Goal: Find specific page/section: Find specific page/section

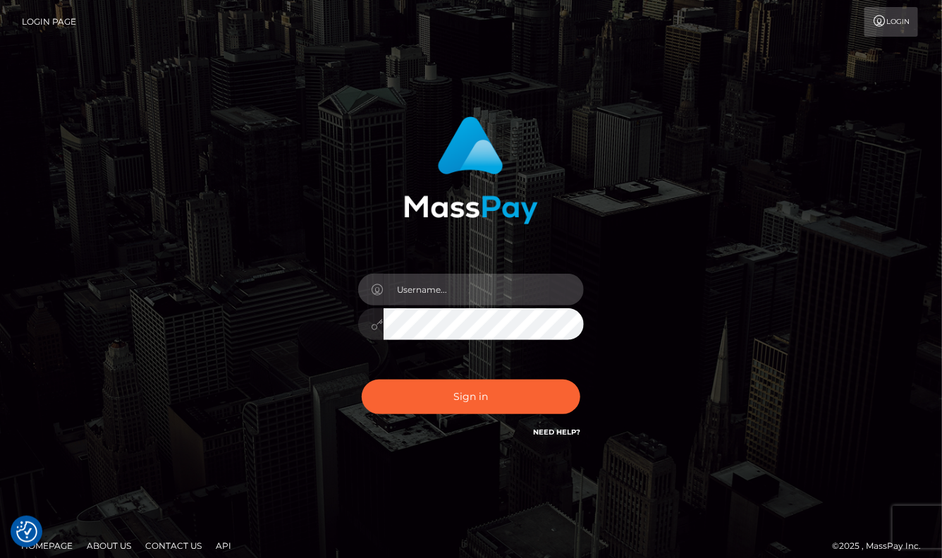
type input "aluasupport"
click at [471, 396] on button "Sign in" at bounding box center [471, 396] width 219 height 35
checkbox input "true"
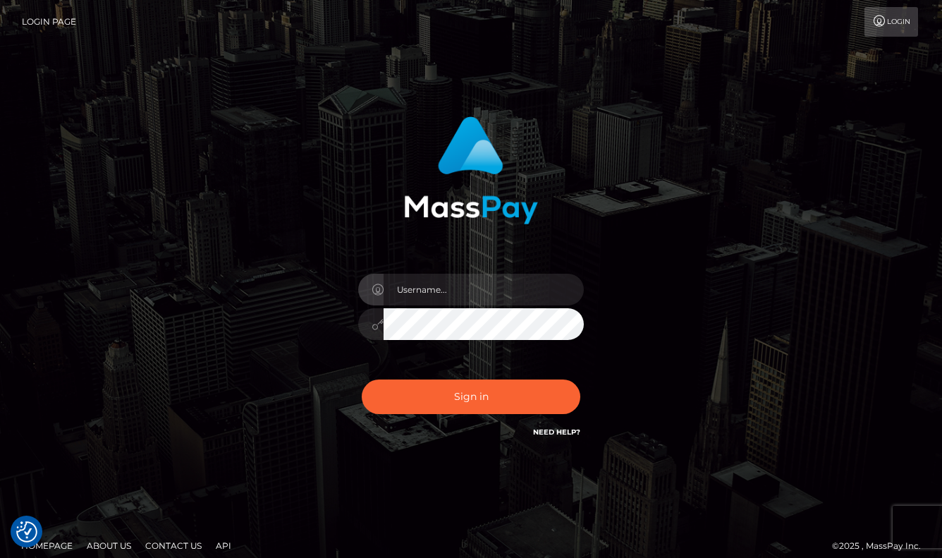
checkbox input "true"
type input "aluasupport"
click at [471, 396] on button "Sign in" at bounding box center [471, 396] width 219 height 35
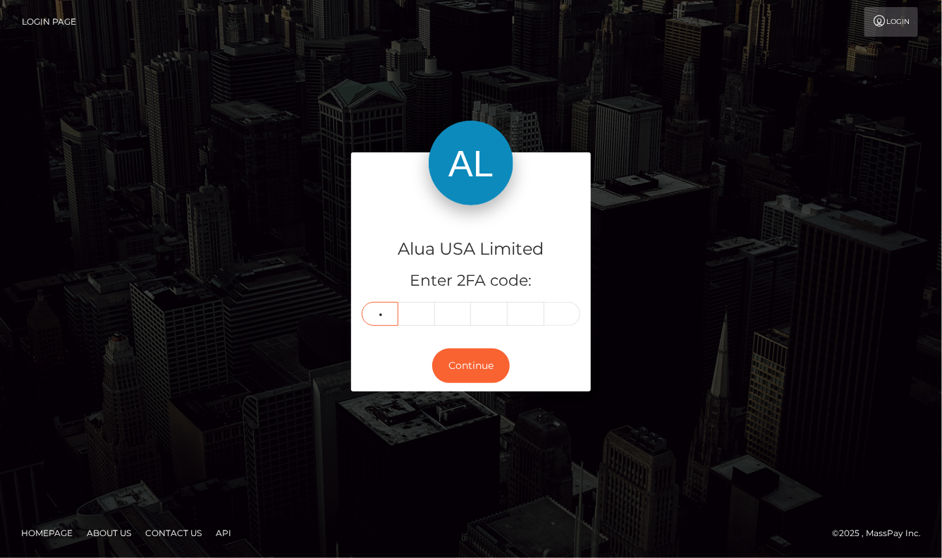
type input "5"
type input "3"
type input "0"
type input "5"
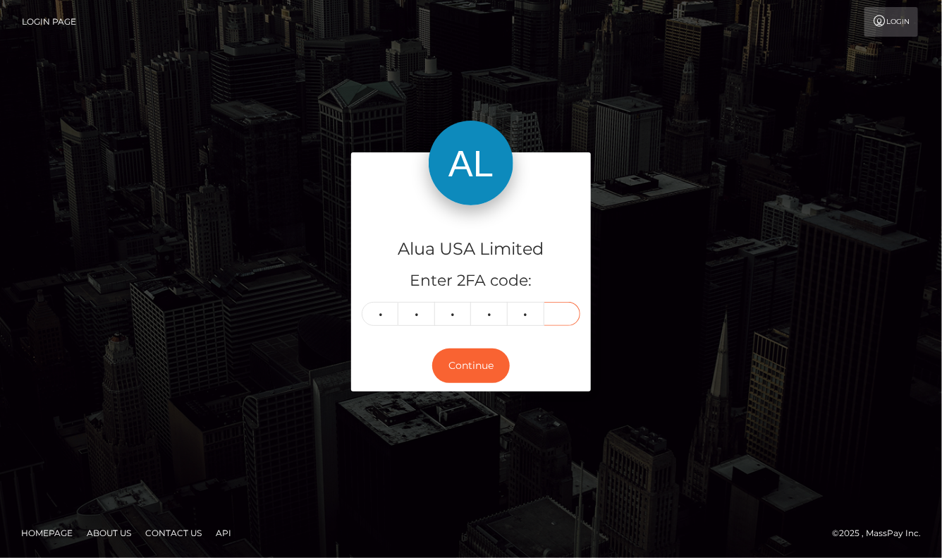
type input "0"
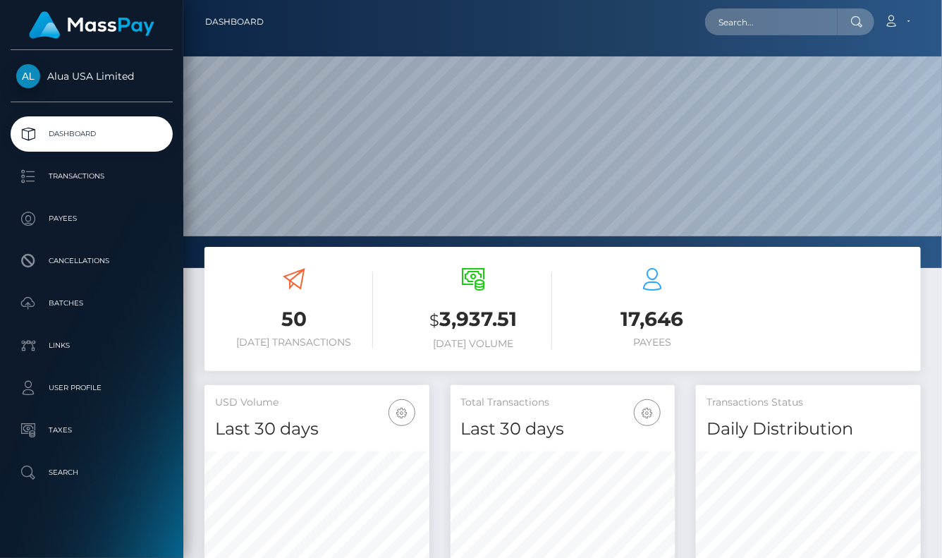
scroll to position [248, 224]
click at [757, 27] on input "text" at bounding box center [771, 21] width 133 height 27
paste input "6266e19d1ac3c111bf6fb498"
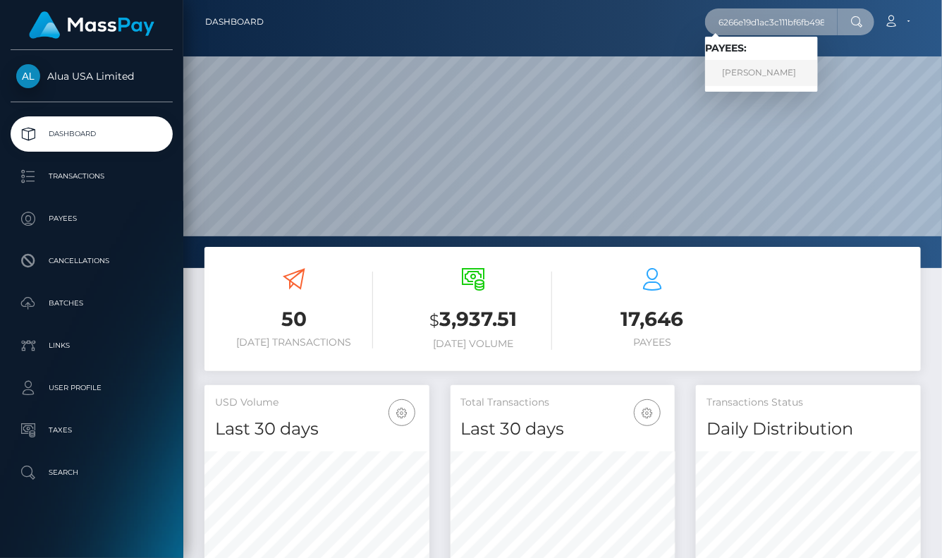
type input "6266e19d1ac3c111bf6fb498"
click at [760, 72] on link "[PERSON_NAME]" at bounding box center [761, 73] width 113 height 26
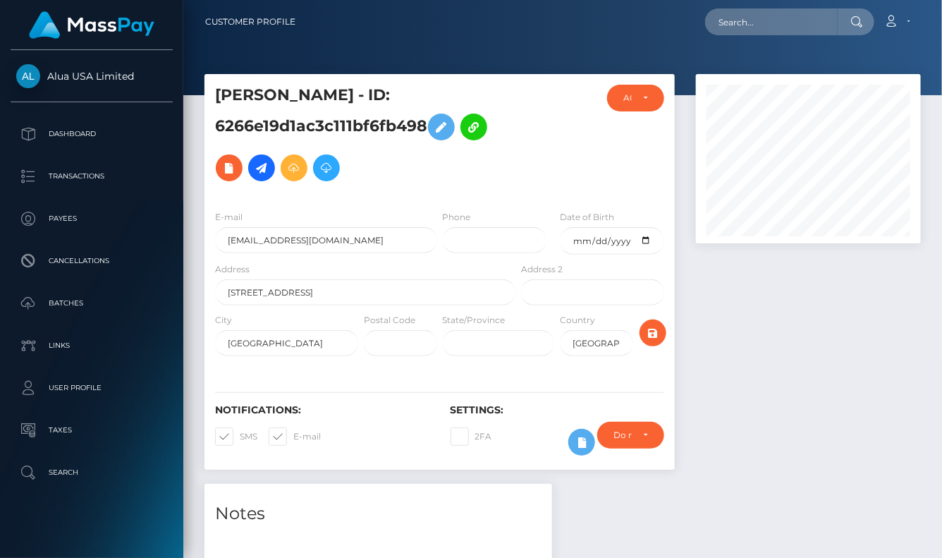
scroll to position [169, 224]
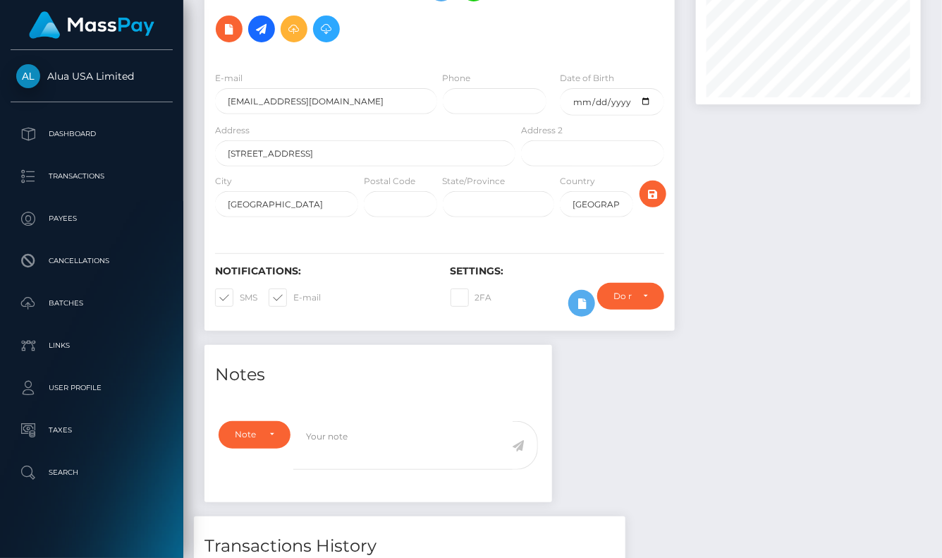
click at [822, 370] on div "Notes Note Type Compliance Clear Compliance General Note Type" at bounding box center [563, 524] width 738 height 358
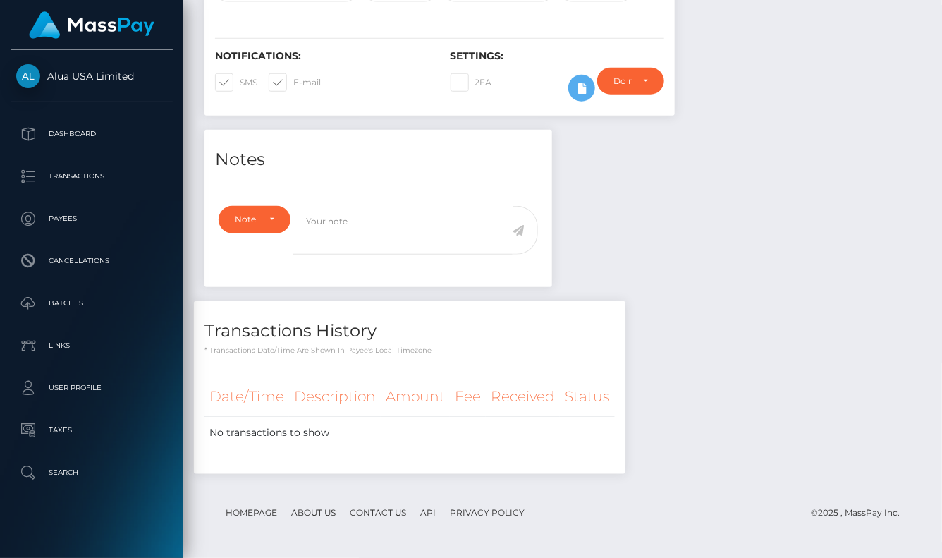
scroll to position [355, 0]
click at [588, 97] on div "Require ID/Selfie Verification Do not require Paid by payee" at bounding box center [631, 88] width 88 height 41
click at [584, 100] on button at bounding box center [581, 88] width 27 height 27
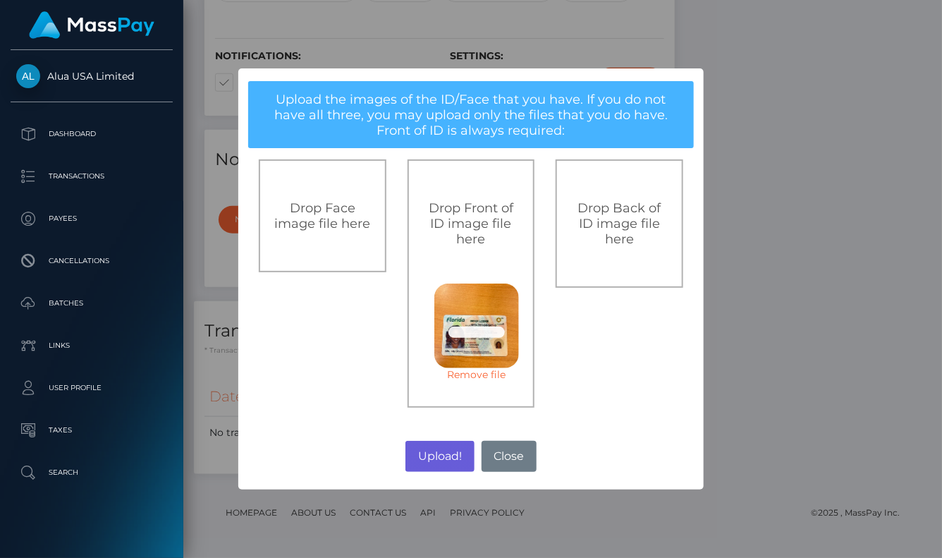
click at [444, 455] on button "Upload!" at bounding box center [440, 456] width 68 height 31
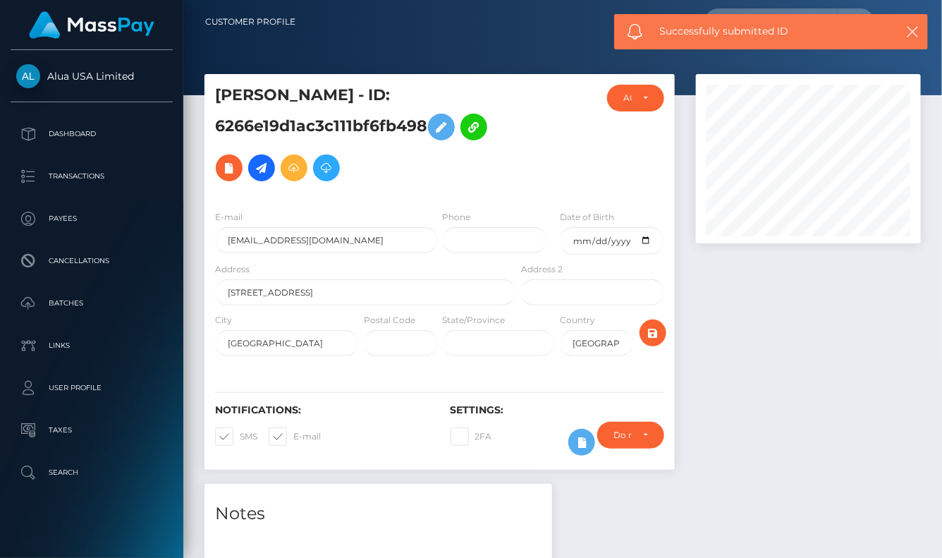
scroll to position [0, 0]
drag, startPoint x: 214, startPoint y: 93, endPoint x: 331, endPoint y: 91, distance: 116.4
click at [331, 91] on h5 "[PERSON_NAME] - ID: 6266e19d1ac3c111bf6fb498" at bounding box center [361, 137] width 293 height 104
copy h5 "[PERSON_NAME]"
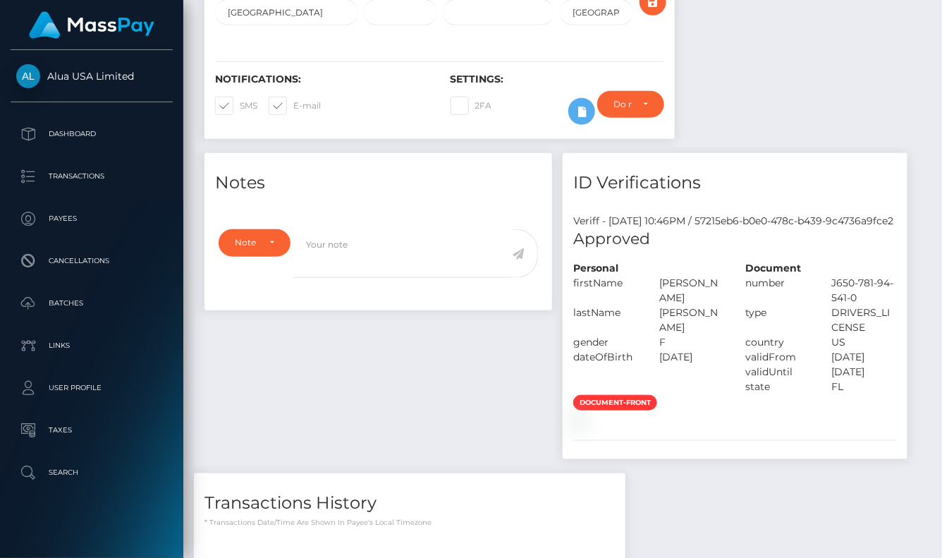
scroll to position [169, 224]
click at [791, 370] on div "Notes Note Type Compliance Clear Compliance General Note Type" at bounding box center [563, 406] width 738 height 507
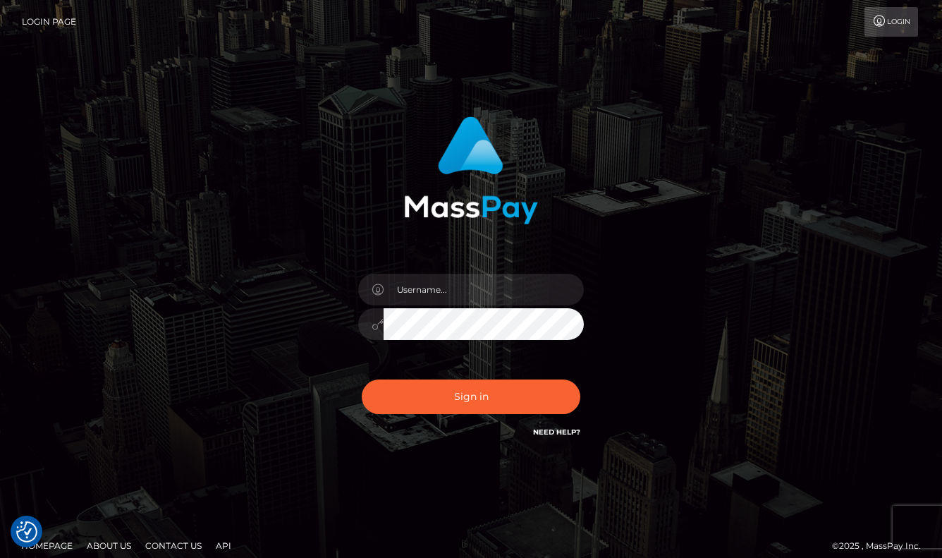
checkbox input "true"
